Goal: Transaction & Acquisition: Purchase product/service

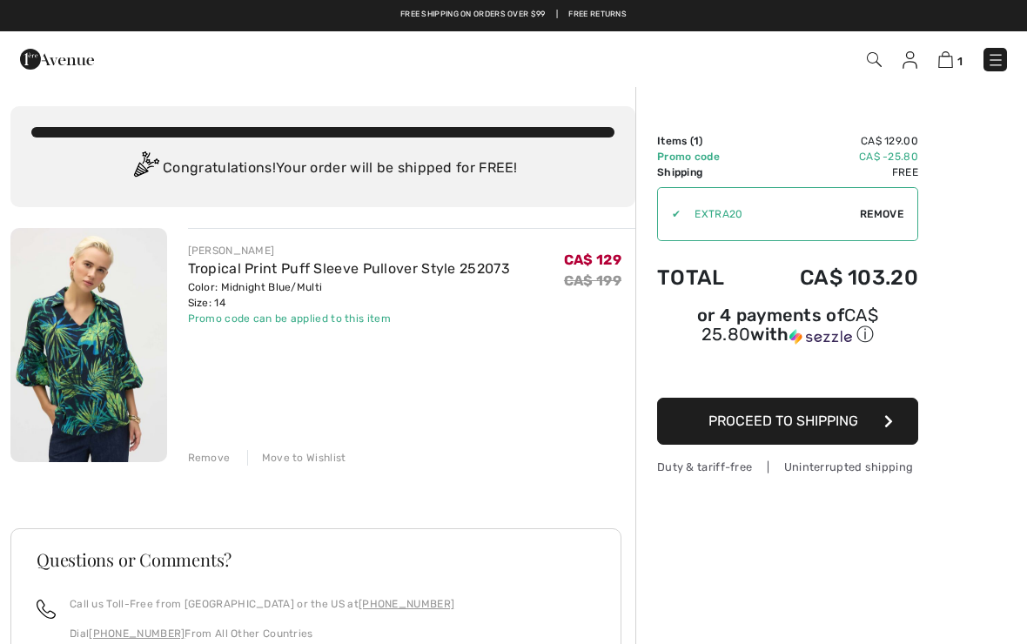
click at [797, 422] on span "Proceed to Shipping" at bounding box center [784, 421] width 150 height 17
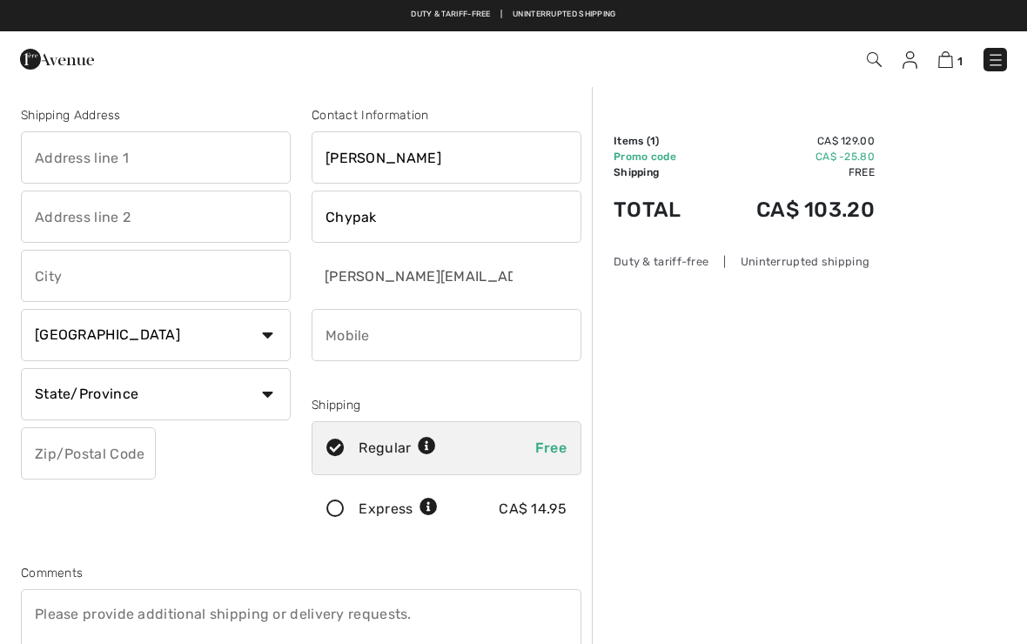
click at [89, 109] on div "Shipping Address" at bounding box center [156, 115] width 270 height 18
click at [111, 161] on input "text" at bounding box center [156, 157] width 270 height 52
type input "[STREET_ADDRESS]"
type input "Parksville"
select select "BC"
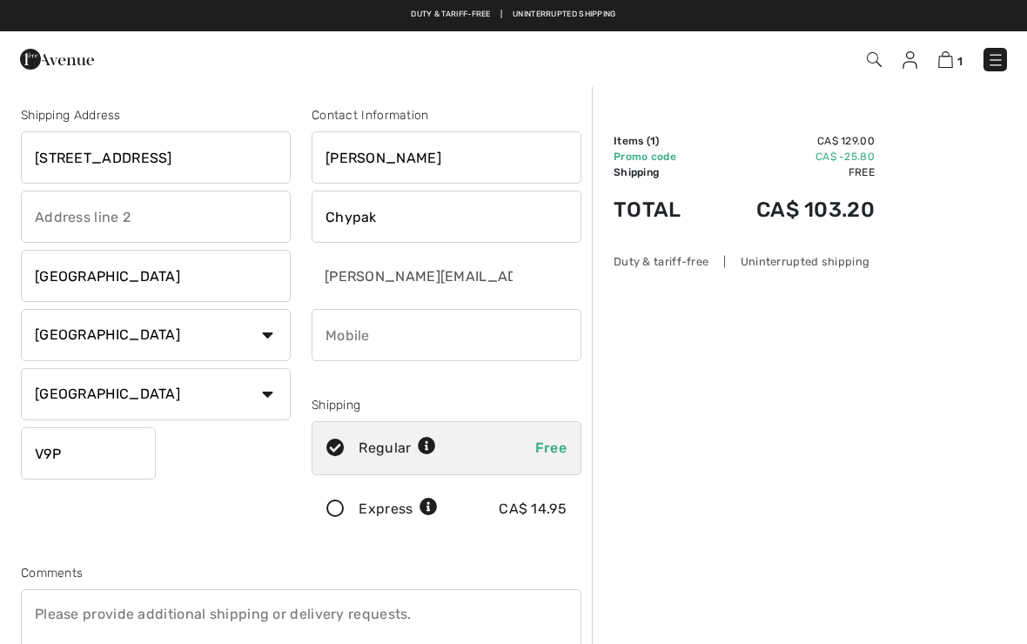
type input "V9P2Z5"
click at [335, 338] on input "phone" at bounding box center [447, 335] width 270 height 52
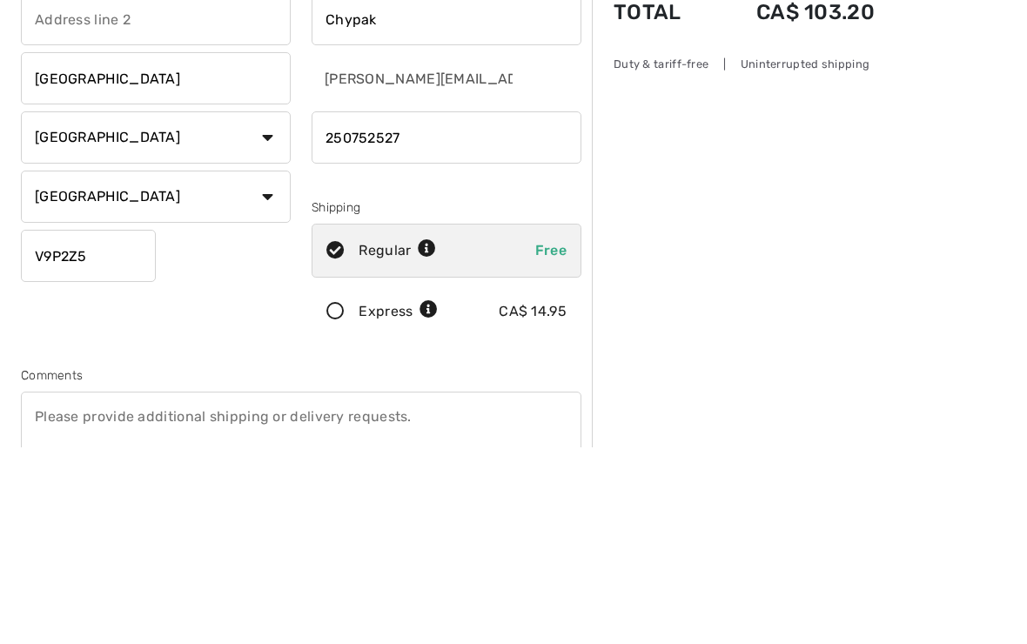
type input "2507525273"
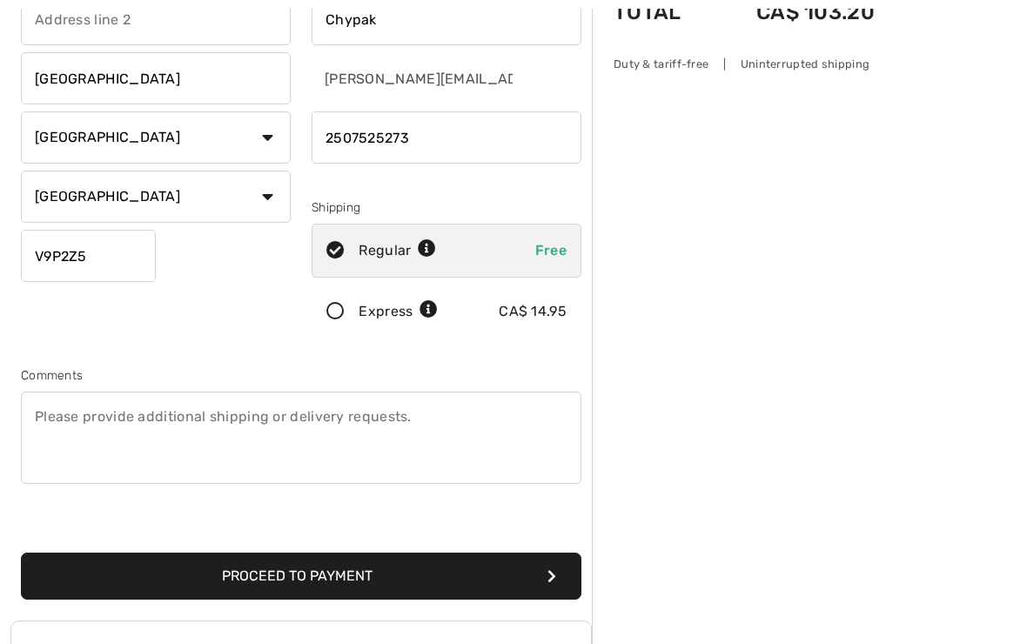
click at [300, 575] on button "Proceed to Payment" at bounding box center [301, 576] width 561 height 47
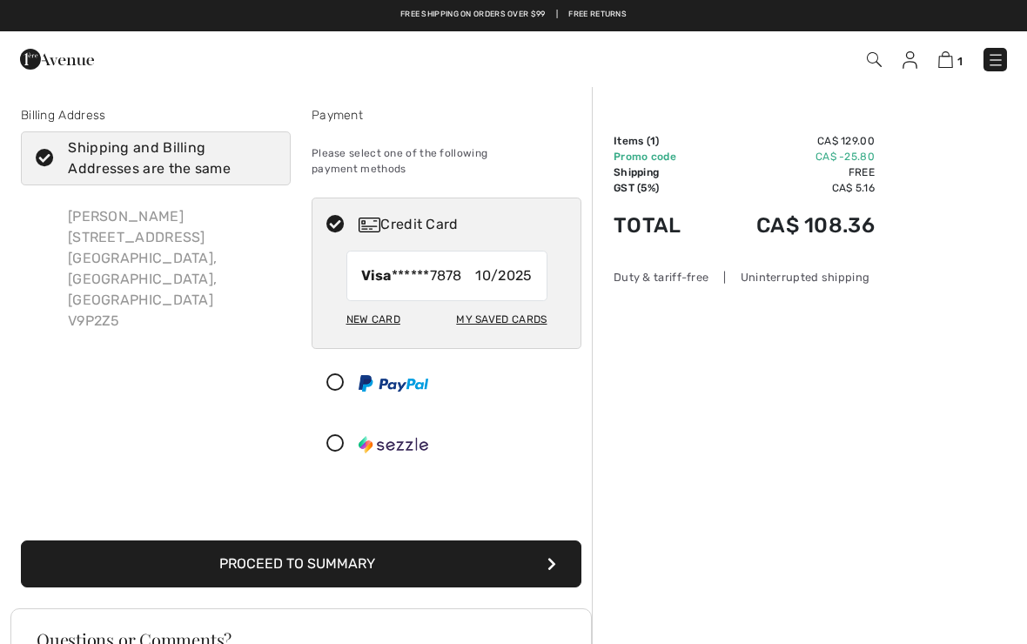
click at [324, 550] on button "Proceed to Summary" at bounding box center [301, 564] width 561 height 47
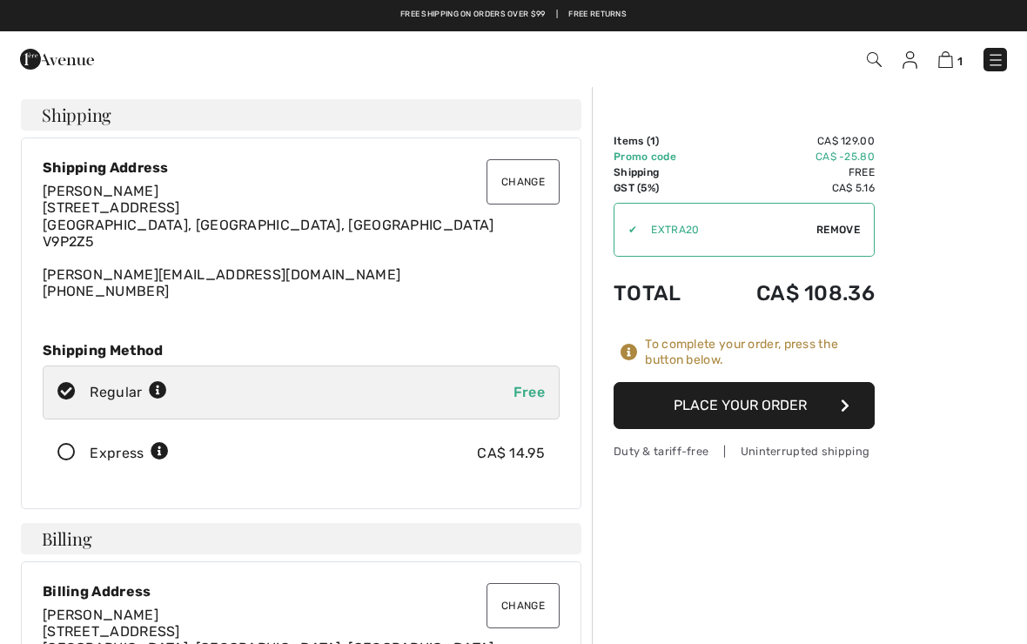
click at [758, 409] on button "Place Your Order" at bounding box center [744, 405] width 261 height 47
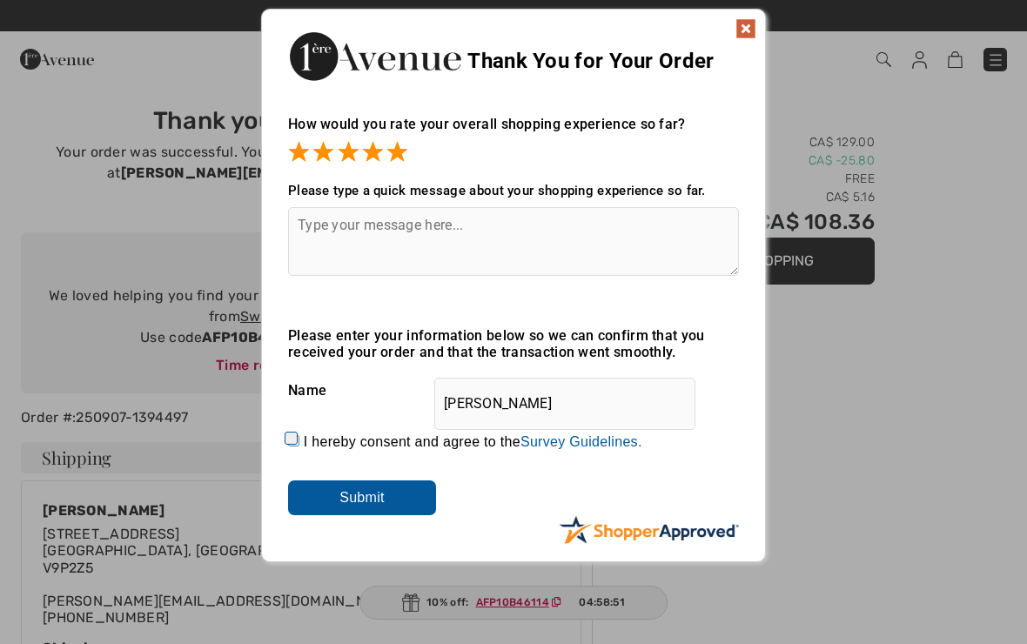
click at [380, 503] on input "Submit" at bounding box center [362, 498] width 148 height 35
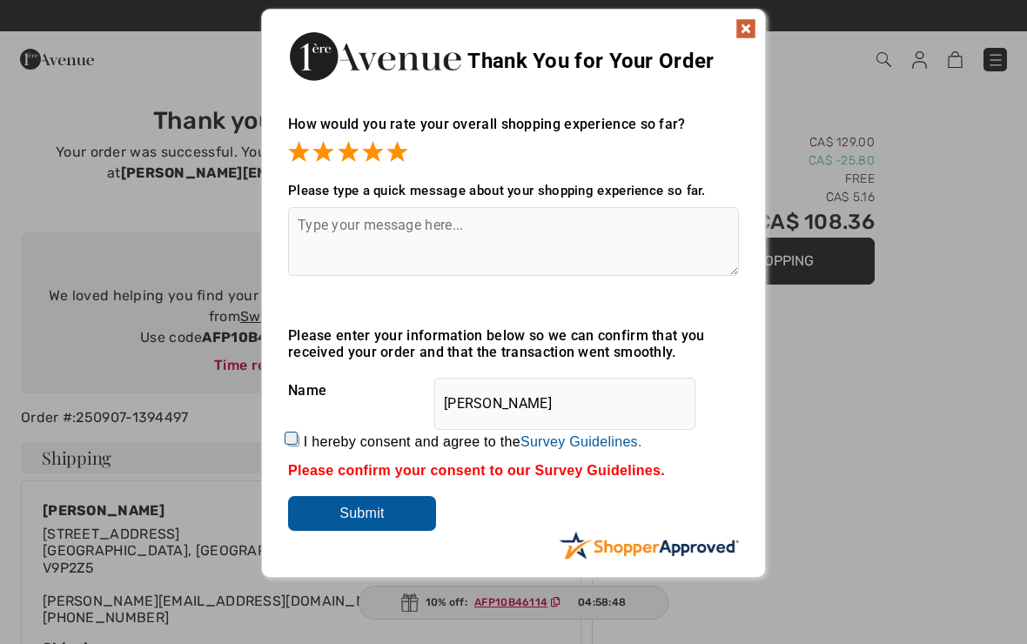
click at [295, 441] on input "I hereby consent and agree to the By submitting a review, you grant permission …" at bounding box center [293, 440] width 11 height 11
checkbox input "true"
click at [373, 519] on input "Submit" at bounding box center [362, 513] width 148 height 35
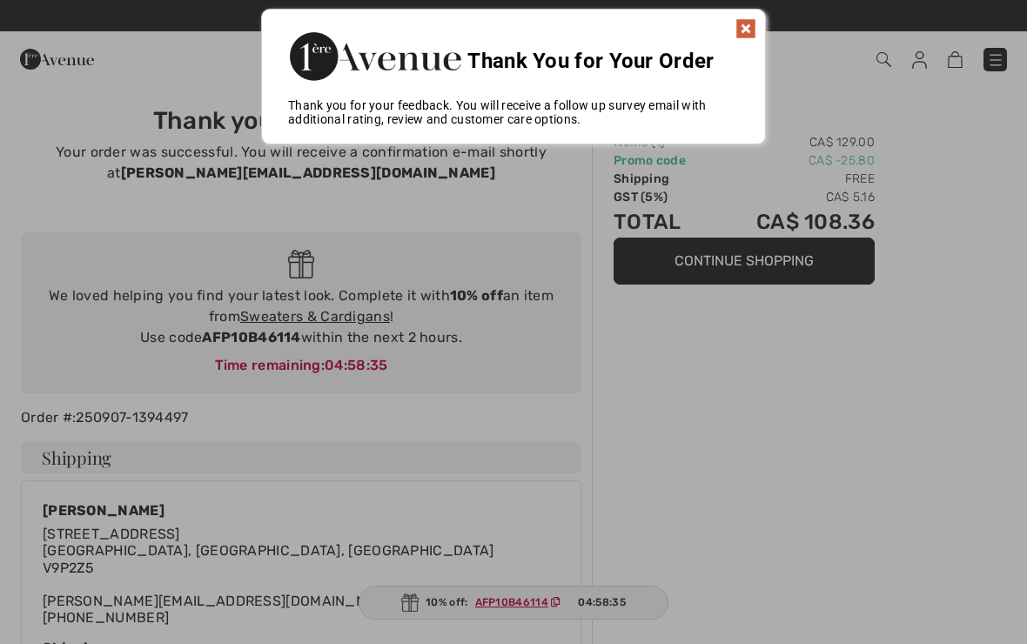
click at [745, 23] on img at bounding box center [746, 28] width 21 height 21
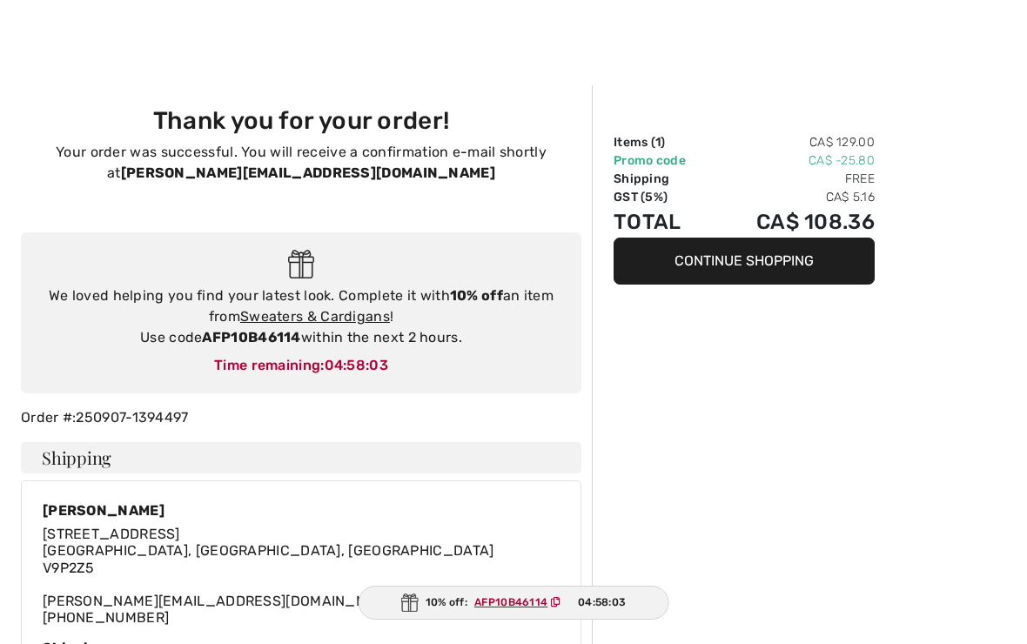
click at [319, 308] on link "Sweaters & Cardigans" at bounding box center [315, 316] width 150 height 17
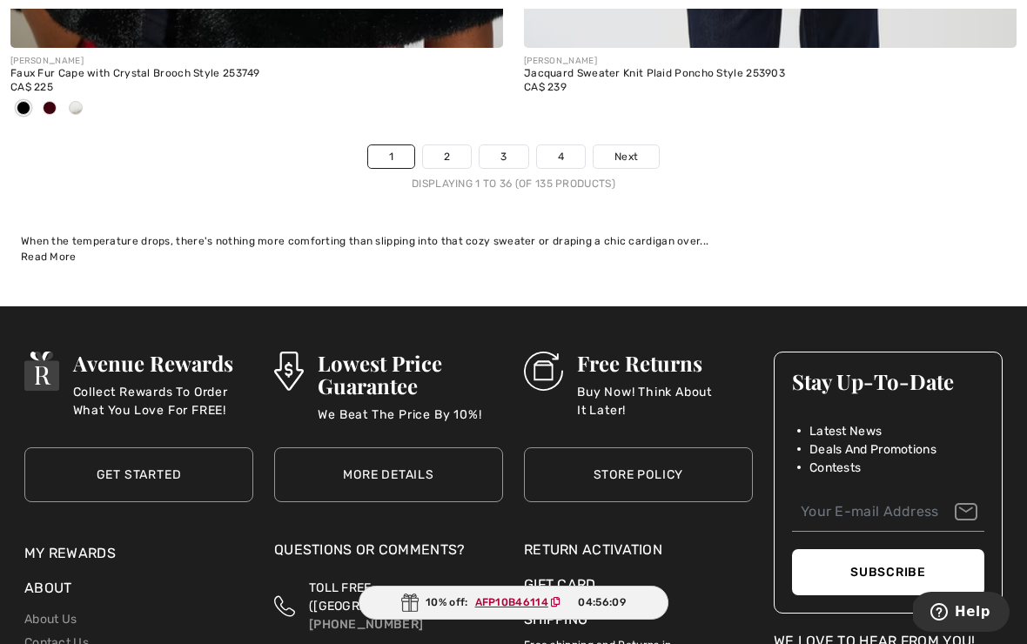
scroll to position [15465, 0]
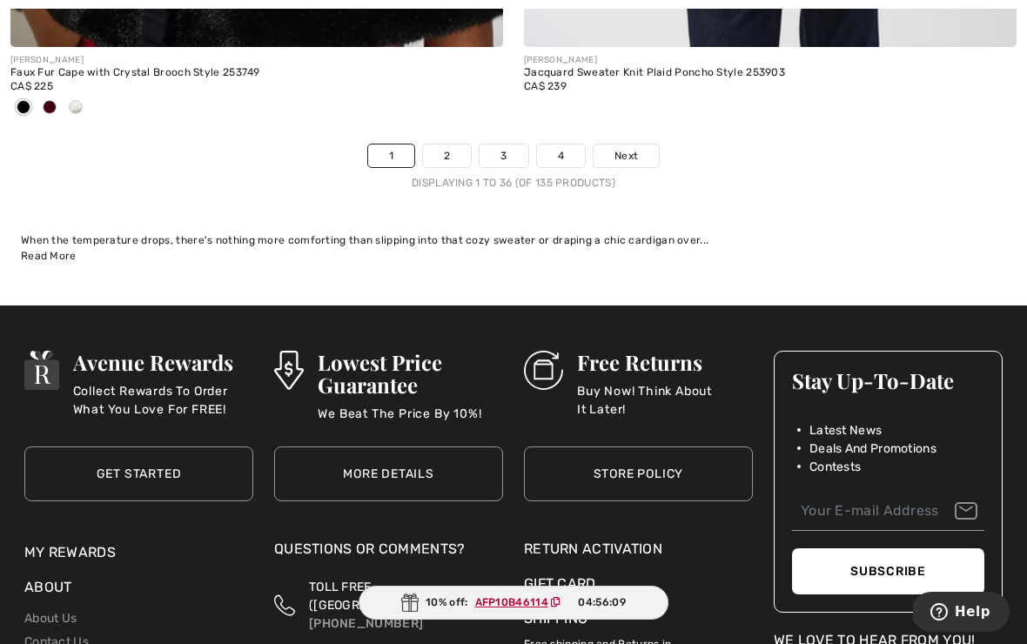
click at [464, 145] on link "2" at bounding box center [447, 156] width 48 height 23
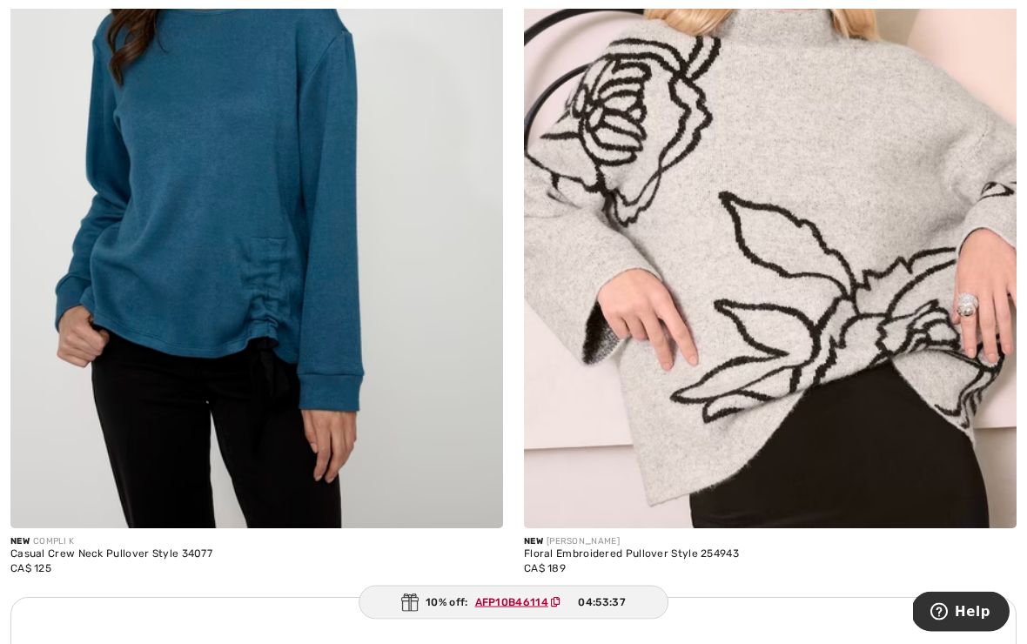
scroll to position [4736, 0]
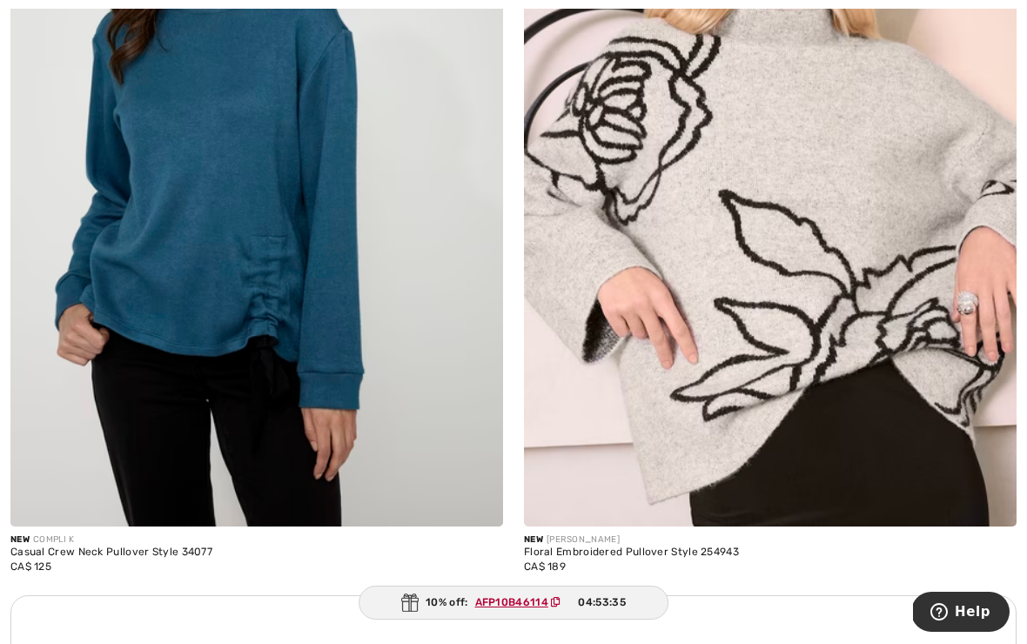
click at [843, 348] on img at bounding box center [770, 157] width 493 height 739
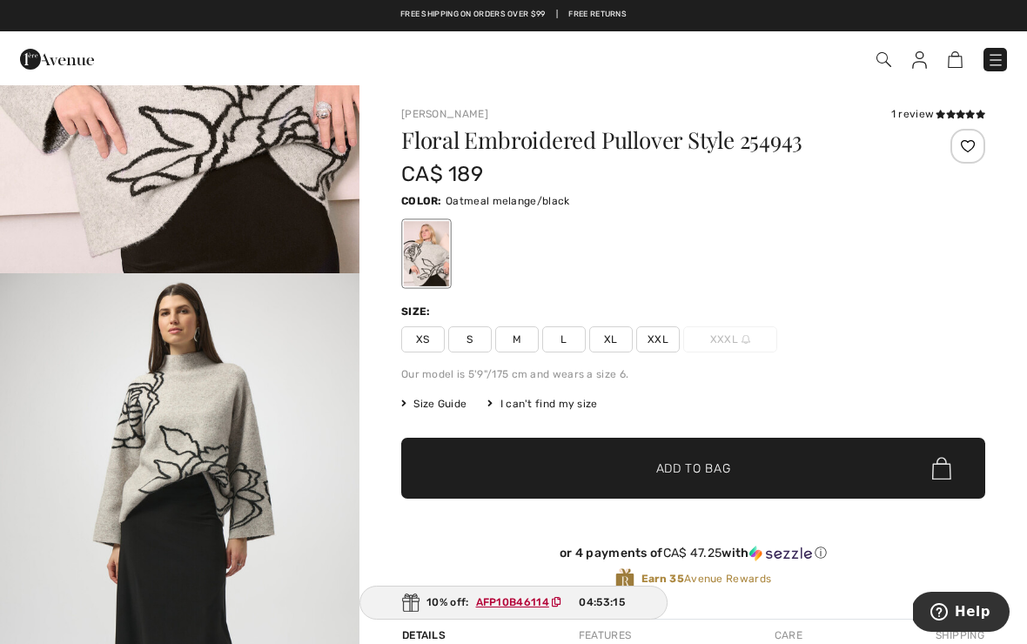
scroll to position [231, 0]
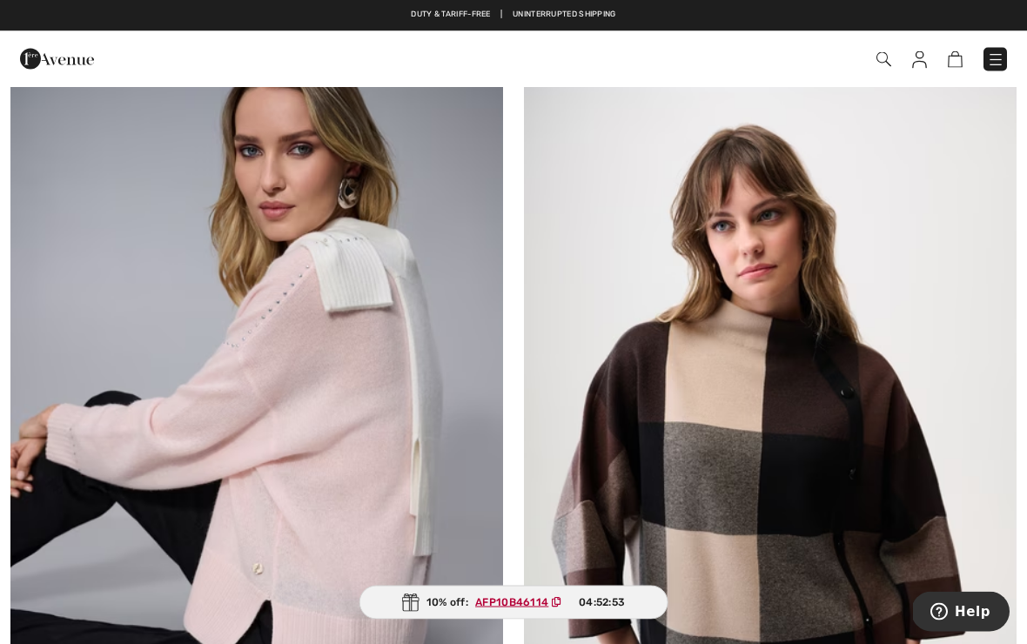
scroll to position [2813, 0]
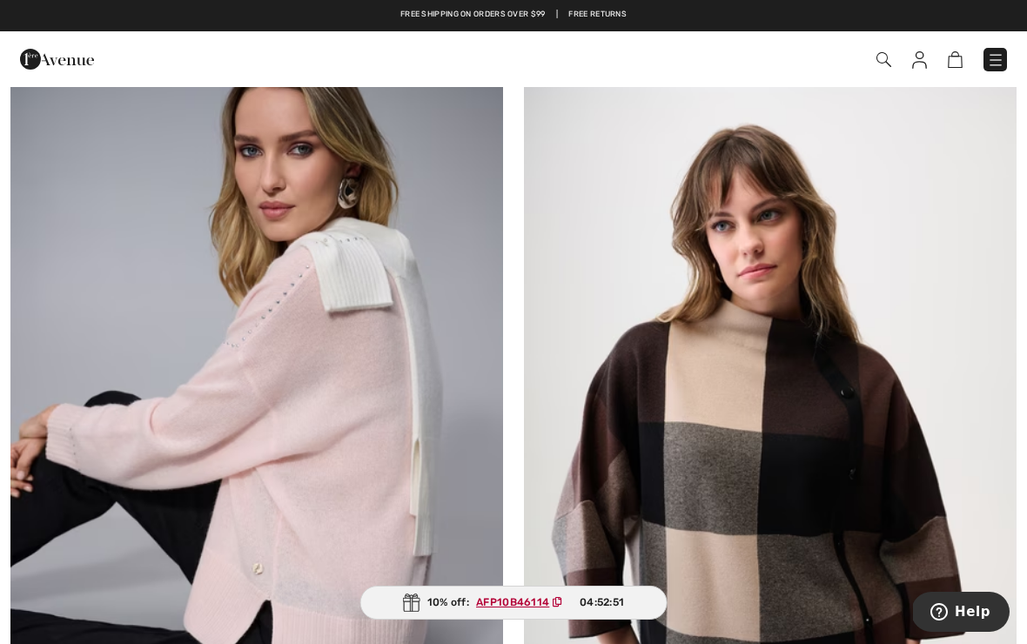
click at [349, 368] on img at bounding box center [256, 407] width 493 height 739
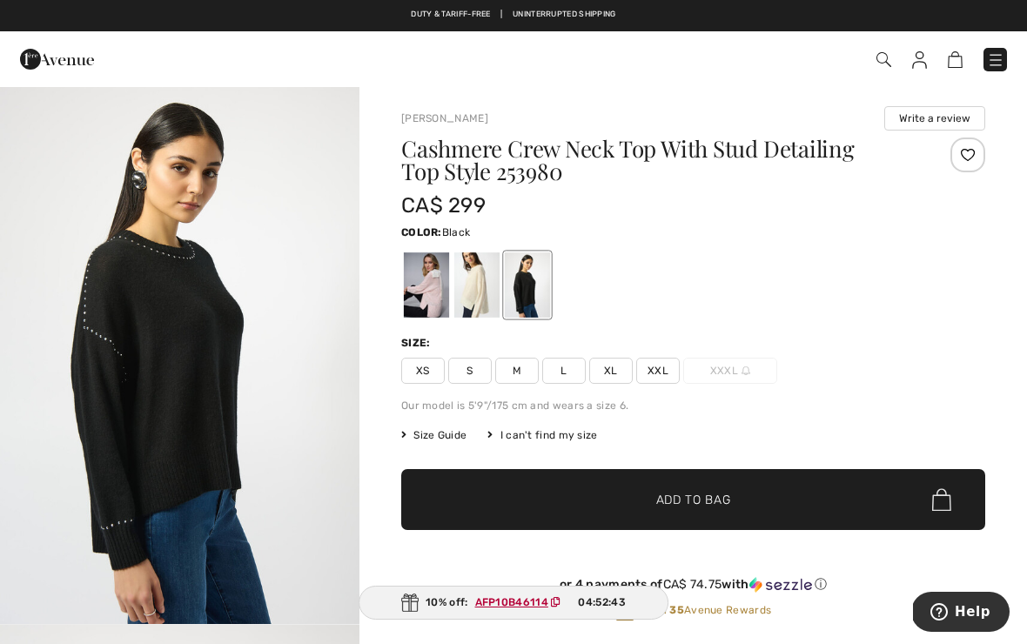
click at [429, 285] on div at bounding box center [426, 284] width 45 height 65
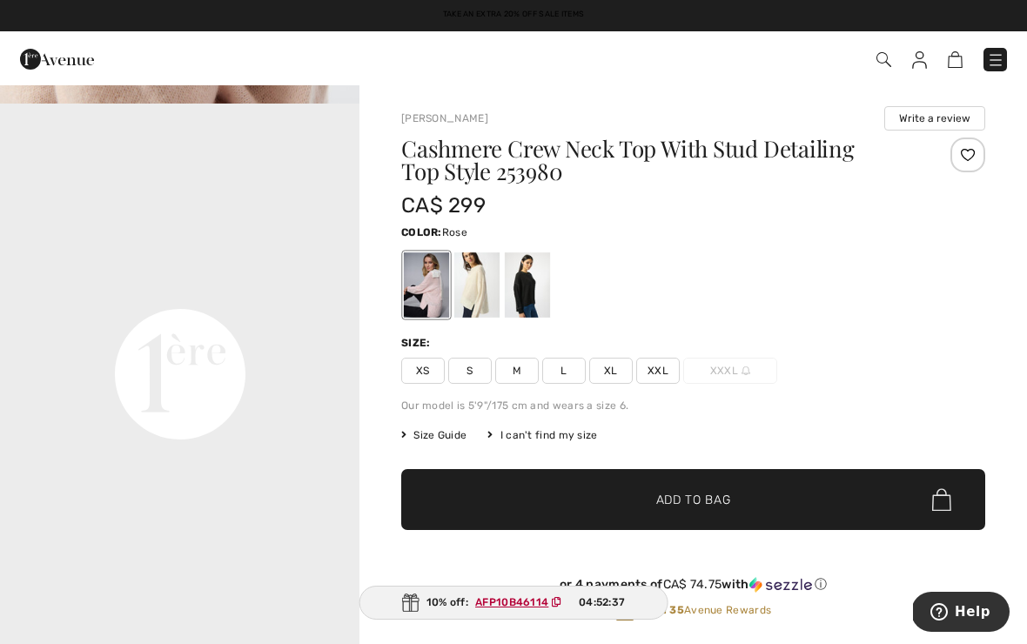
scroll to position [1061, 0]
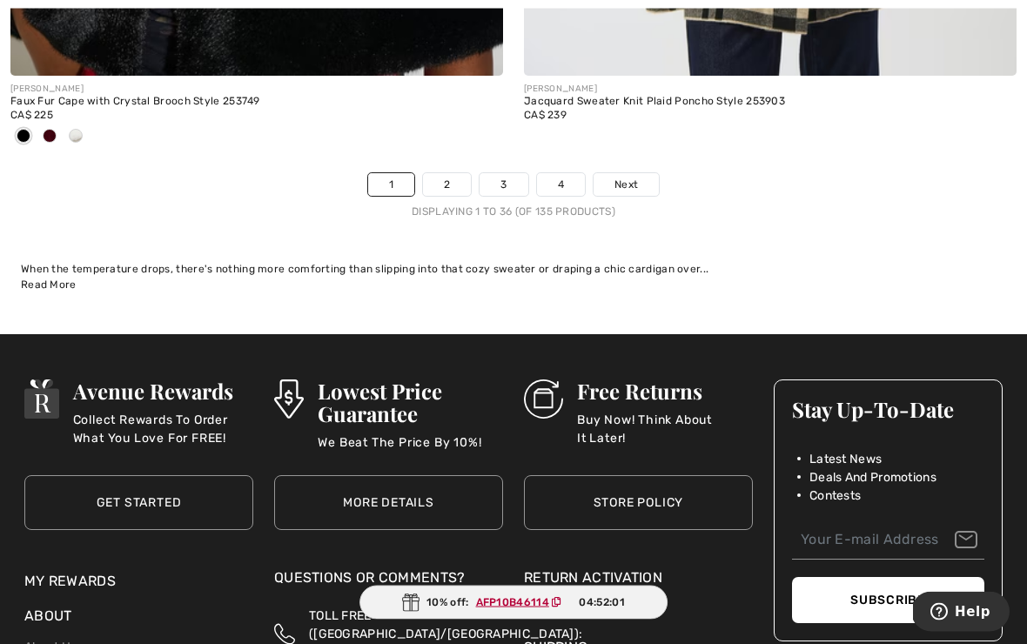
scroll to position [15426, 0]
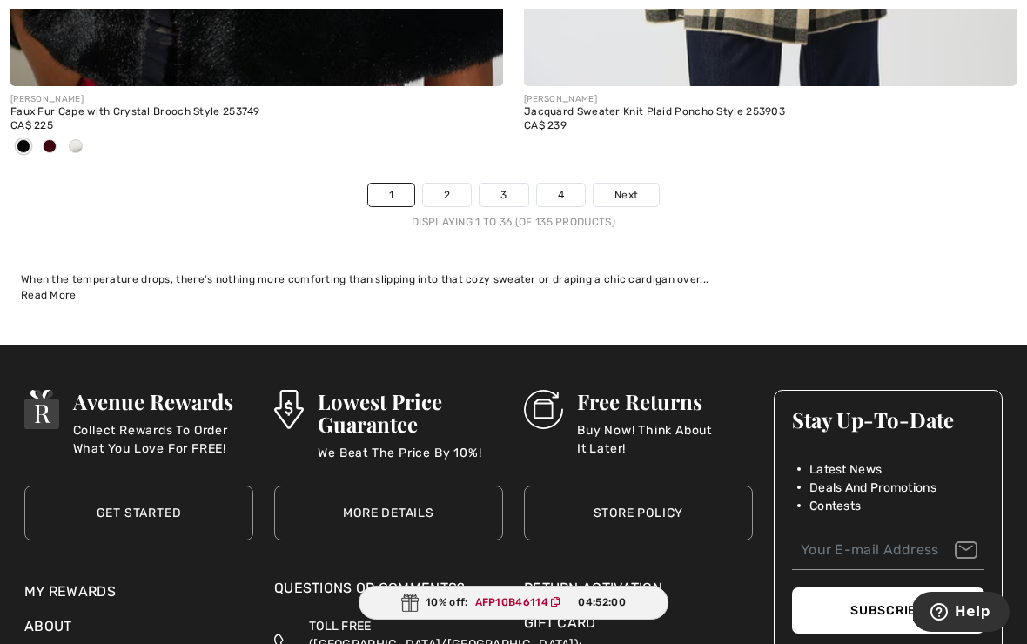
click at [448, 185] on link "2" at bounding box center [447, 195] width 48 height 23
click at [511, 184] on link "3" at bounding box center [504, 195] width 48 height 23
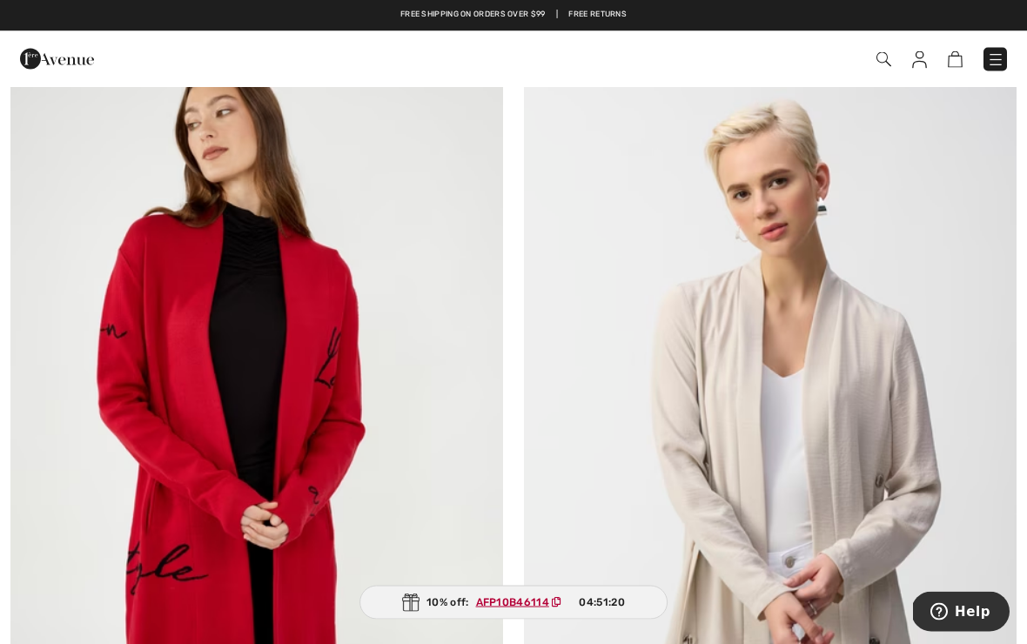
scroll to position [8582, 0]
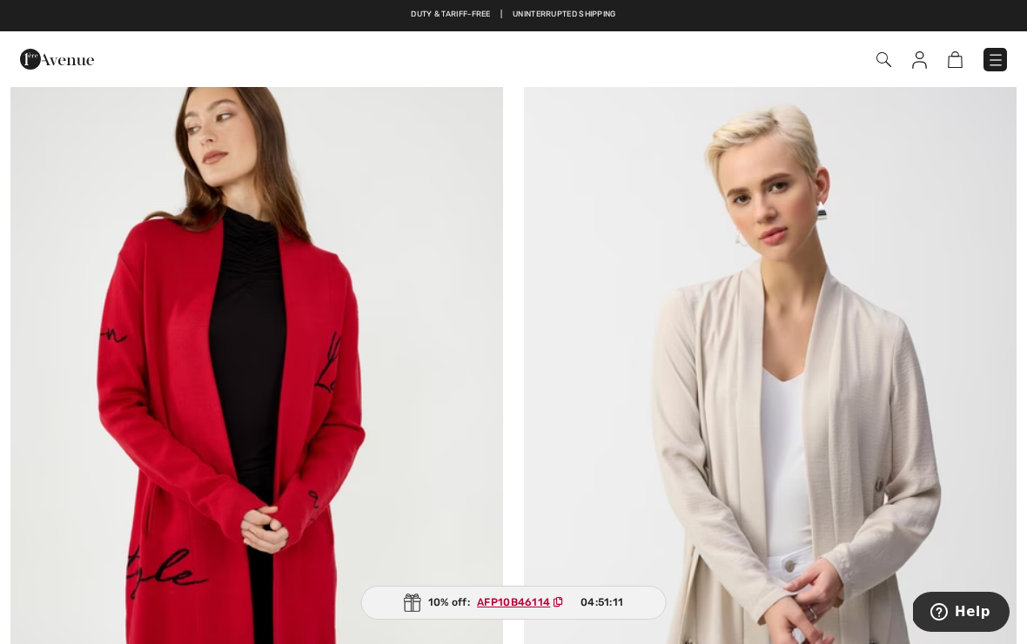
click at [353, 340] on img at bounding box center [256, 423] width 493 height 739
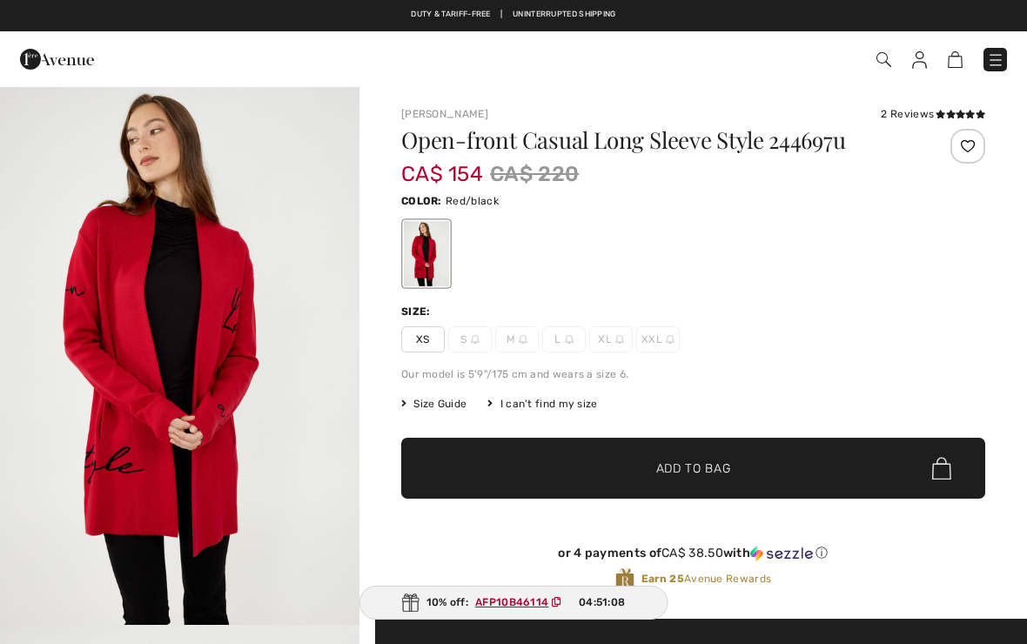
checkbox input "true"
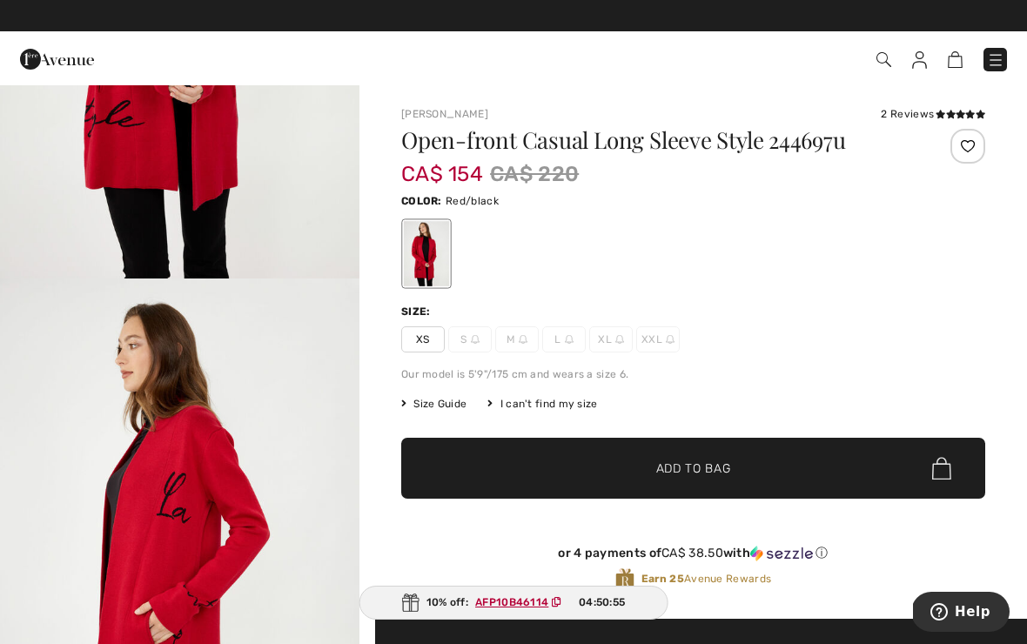
scroll to position [250, 0]
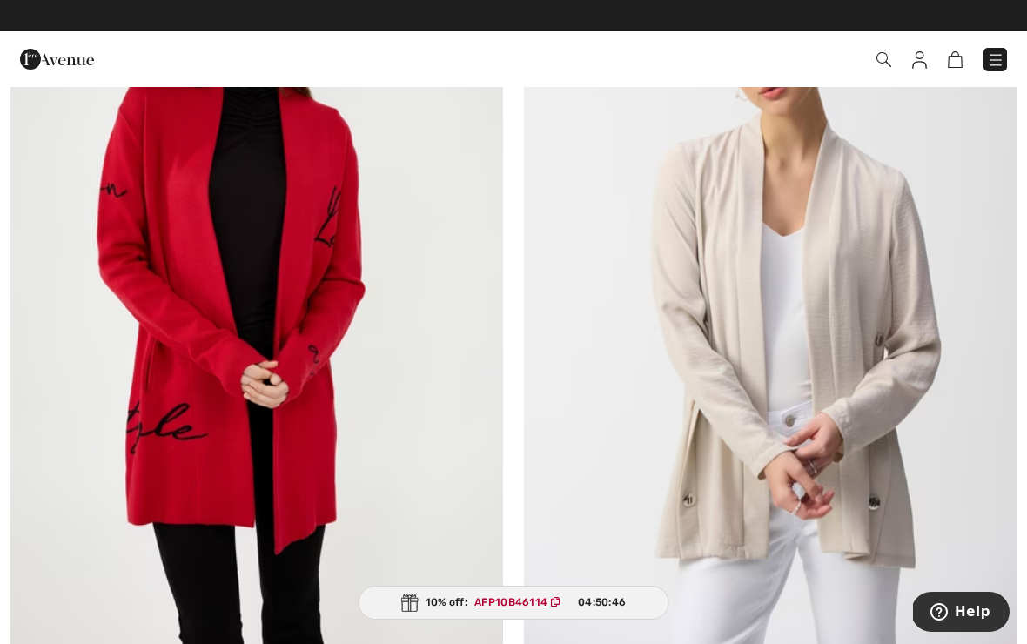
scroll to position [8722, 0]
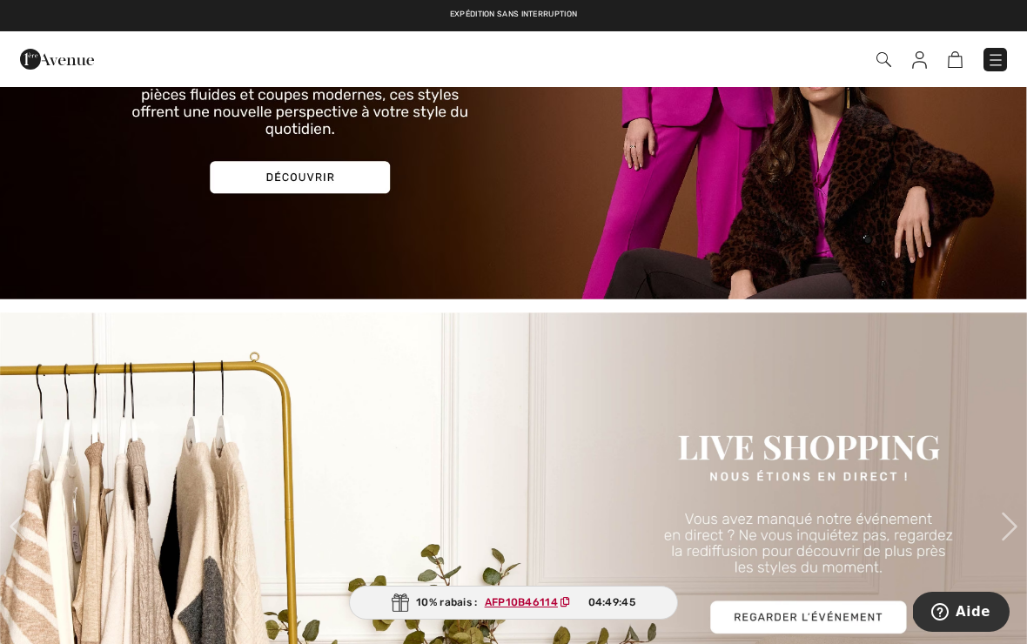
scroll to position [2024, 0]
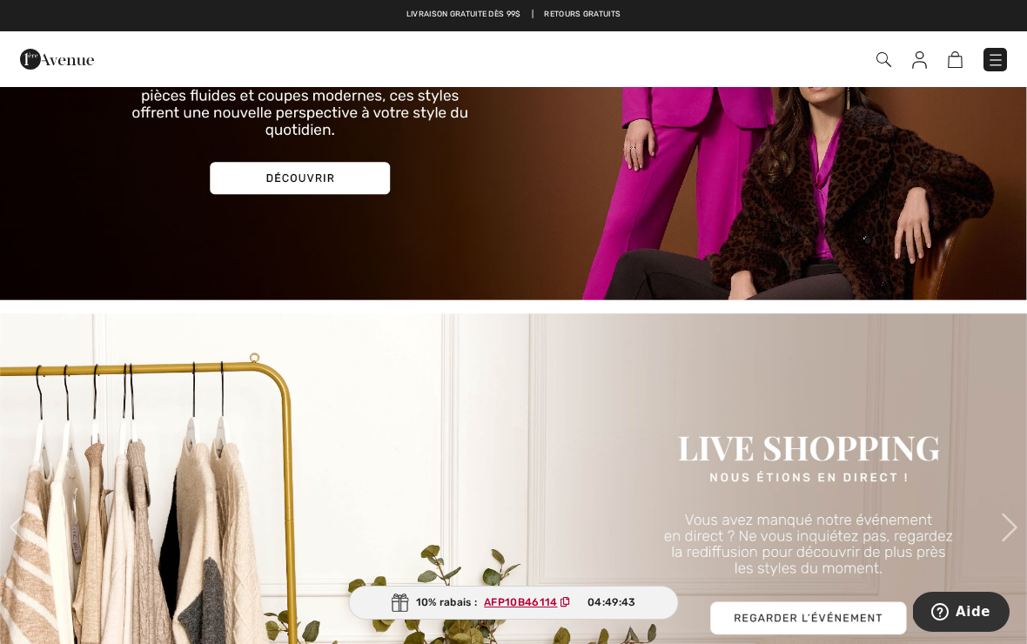
click at [993, 60] on img at bounding box center [995, 59] width 17 height 17
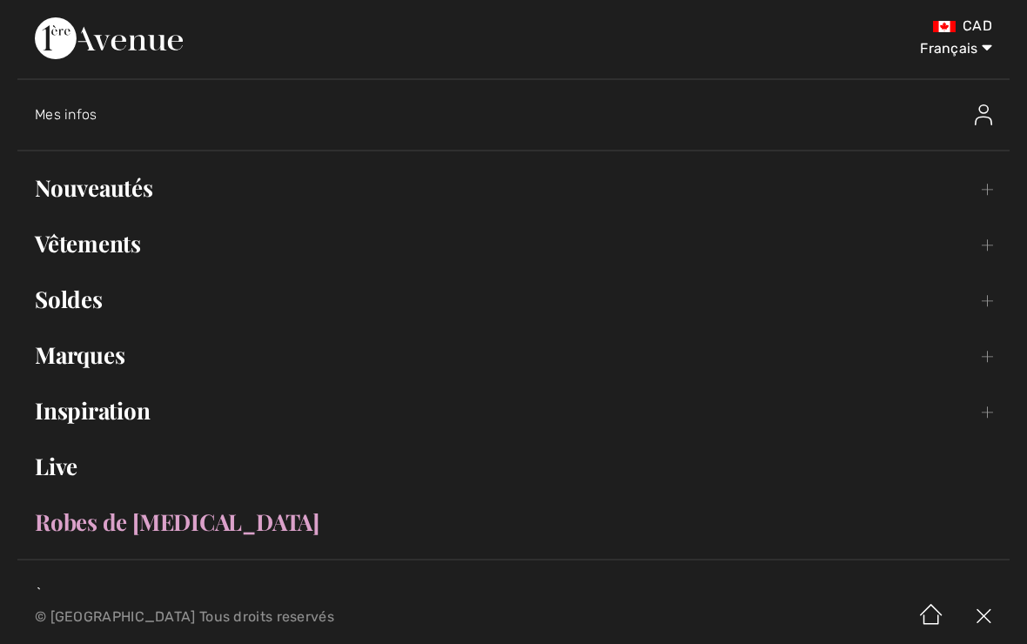
click at [988, 50] on select "English Français" at bounding box center [947, 45] width 91 height 52
select select "/en/"
click at [985, 47] on select "English Français" at bounding box center [947, 45] width 91 height 52
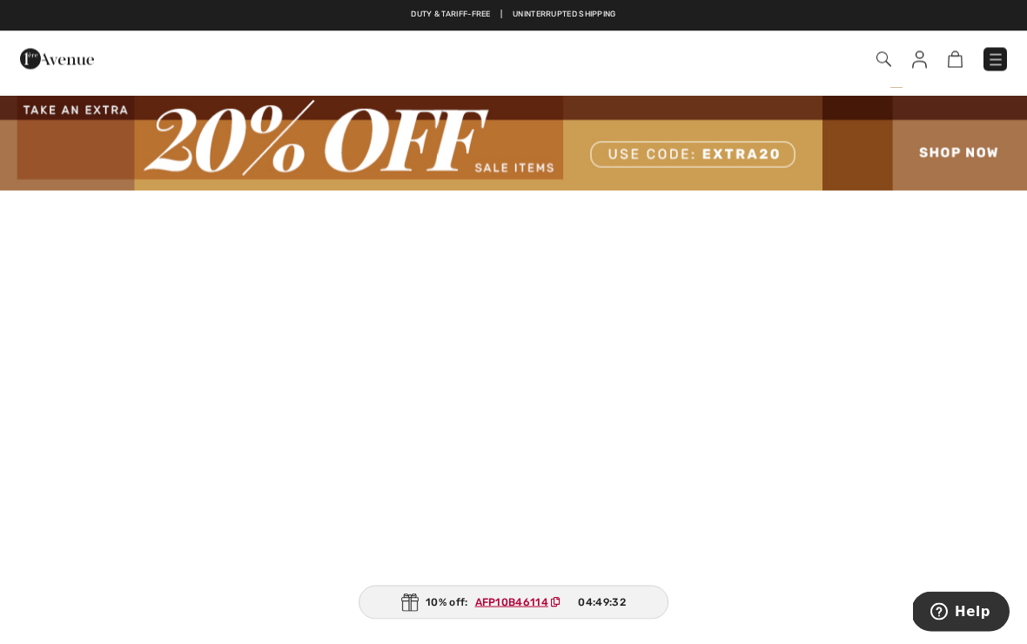
scroll to position [10, 0]
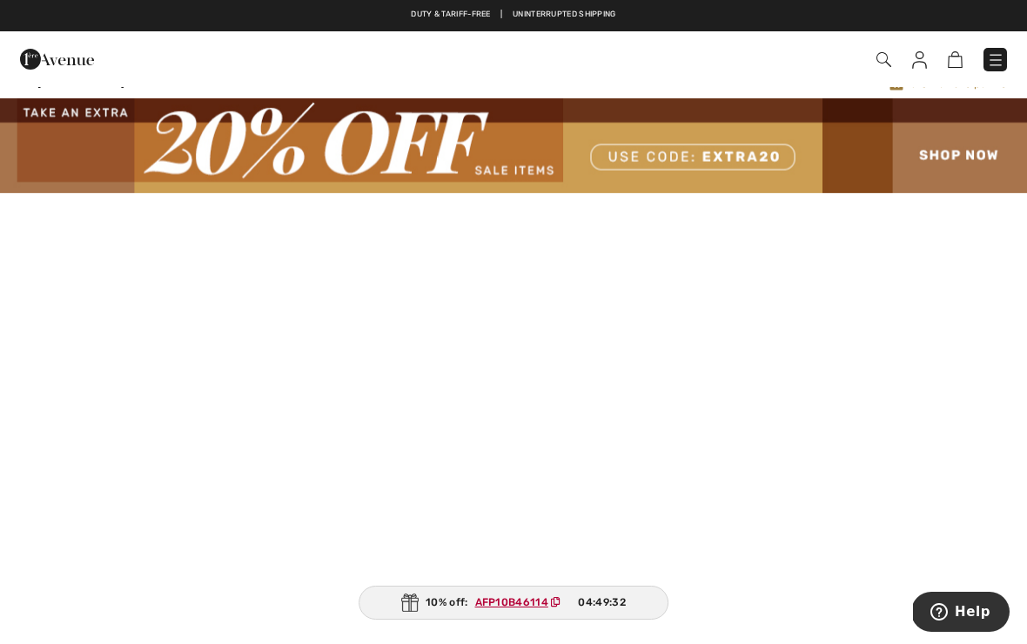
click at [963, 139] on img at bounding box center [513, 145] width 1027 height 94
click at [965, 112] on img at bounding box center [513, 145] width 1027 height 94
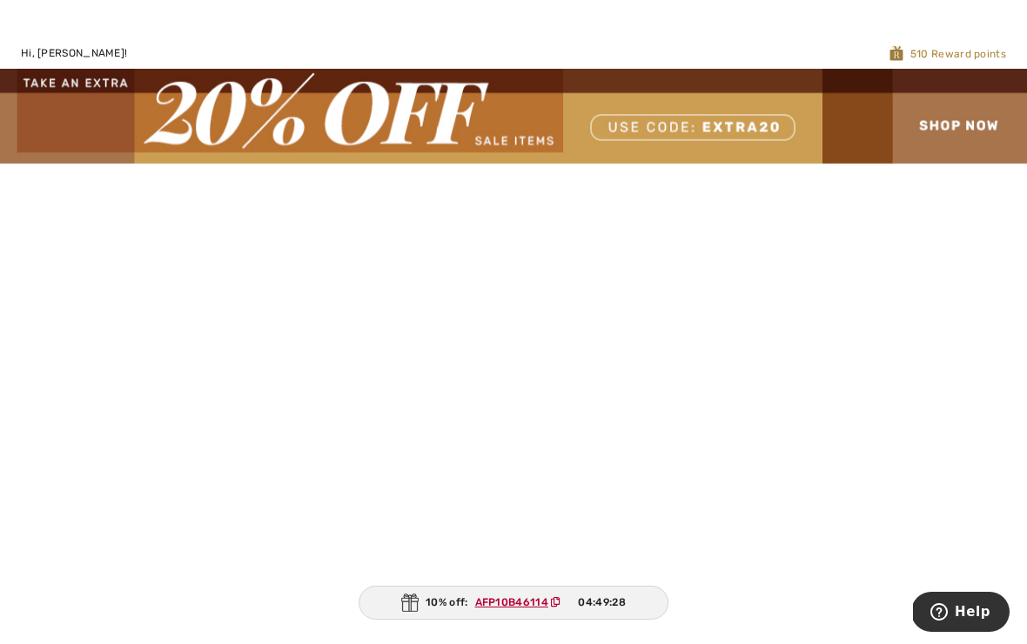
click at [955, 120] on img at bounding box center [513, 116] width 1027 height 94
